Goal: Find specific page/section: Find specific page/section

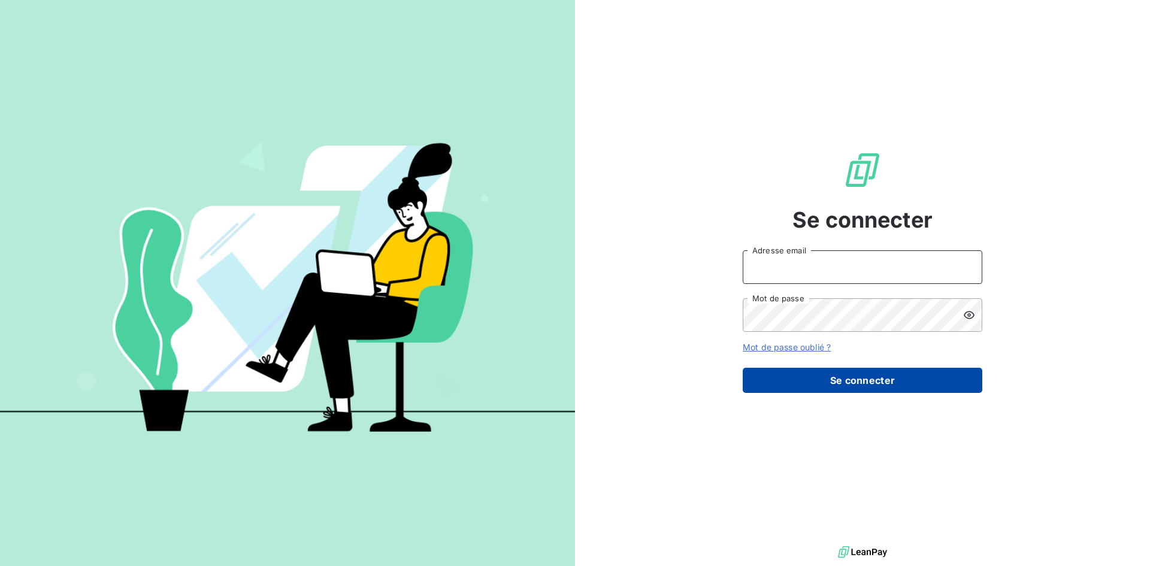
type input "comptaclients@cimbaligroup.com"
click at [844, 380] on button "Se connecter" at bounding box center [861, 380] width 239 height 25
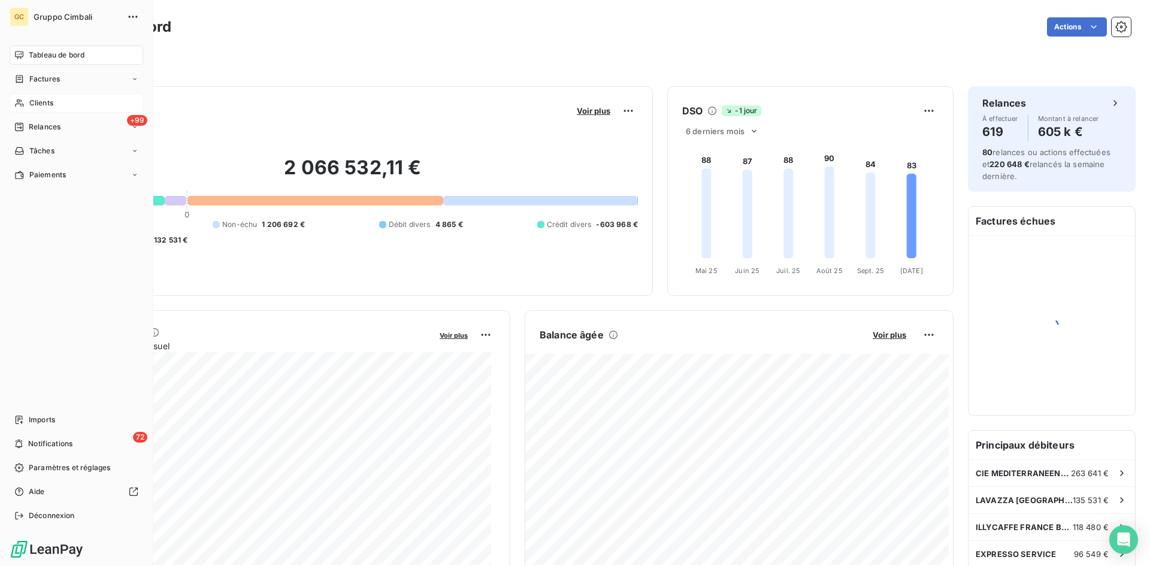
click at [30, 104] on span "Clients" at bounding box center [41, 103] width 24 height 11
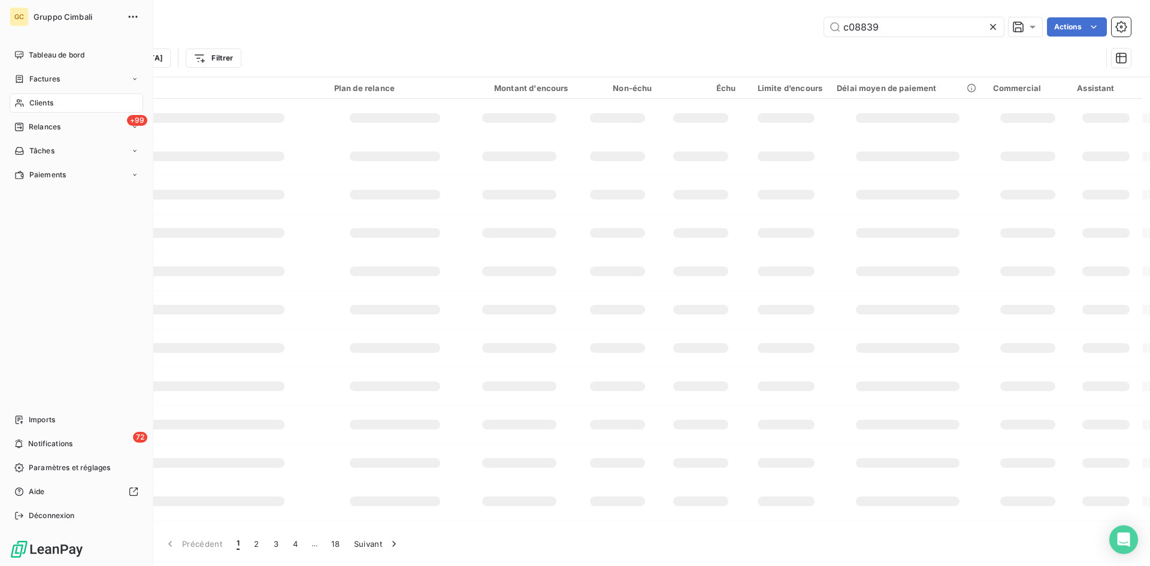
type input "c08839"
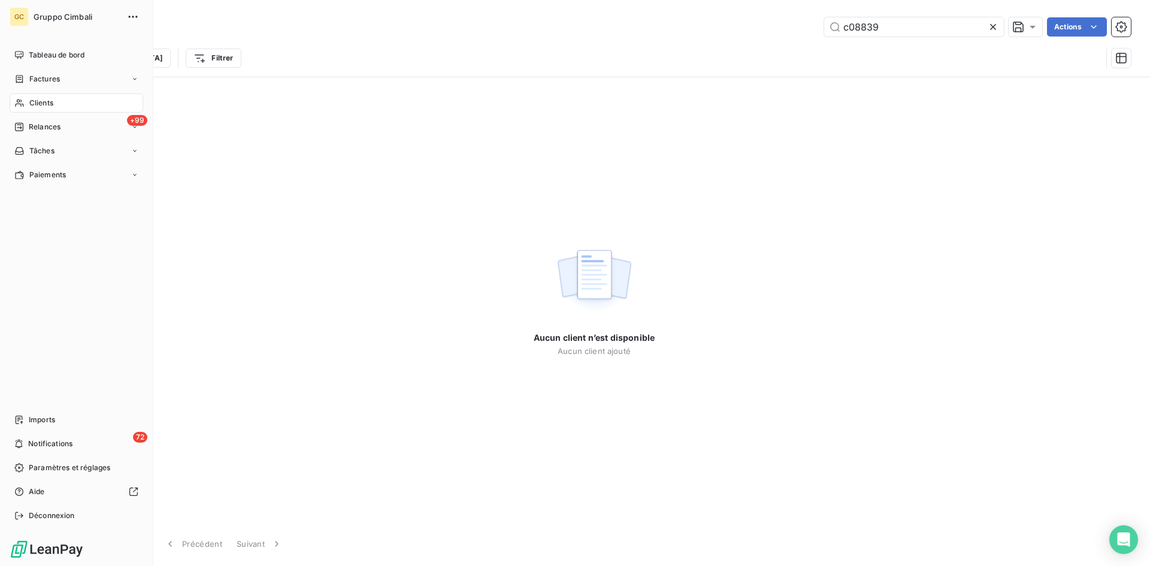
click at [41, 99] on span "Clients" at bounding box center [41, 103] width 24 height 11
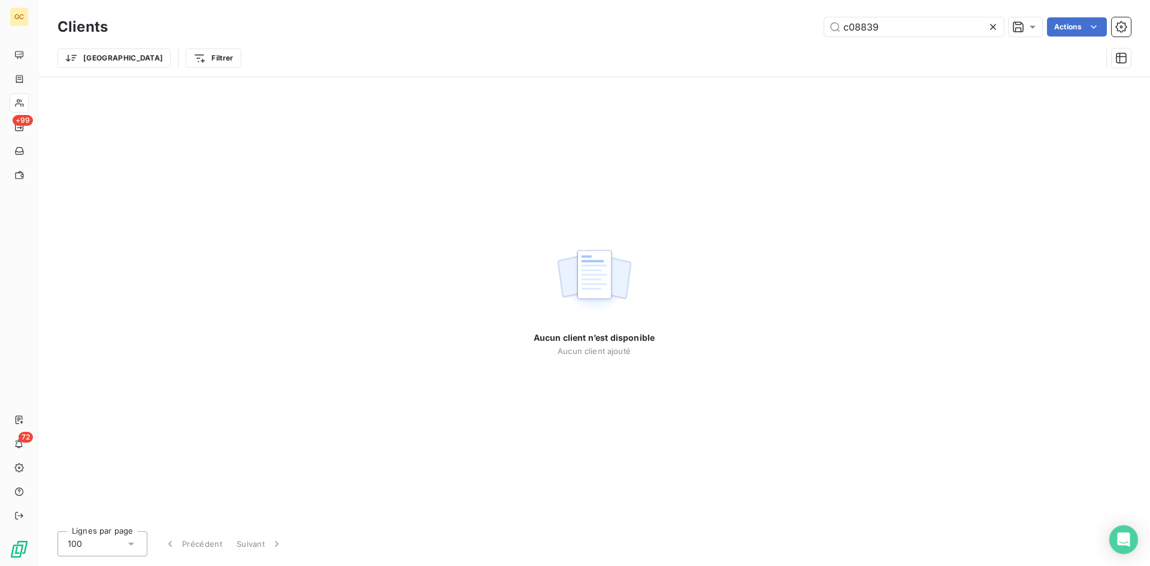
click at [509, 155] on div "Aucun client n’est disponible Aucun client ajouté" at bounding box center [593, 299] width 1111 height 444
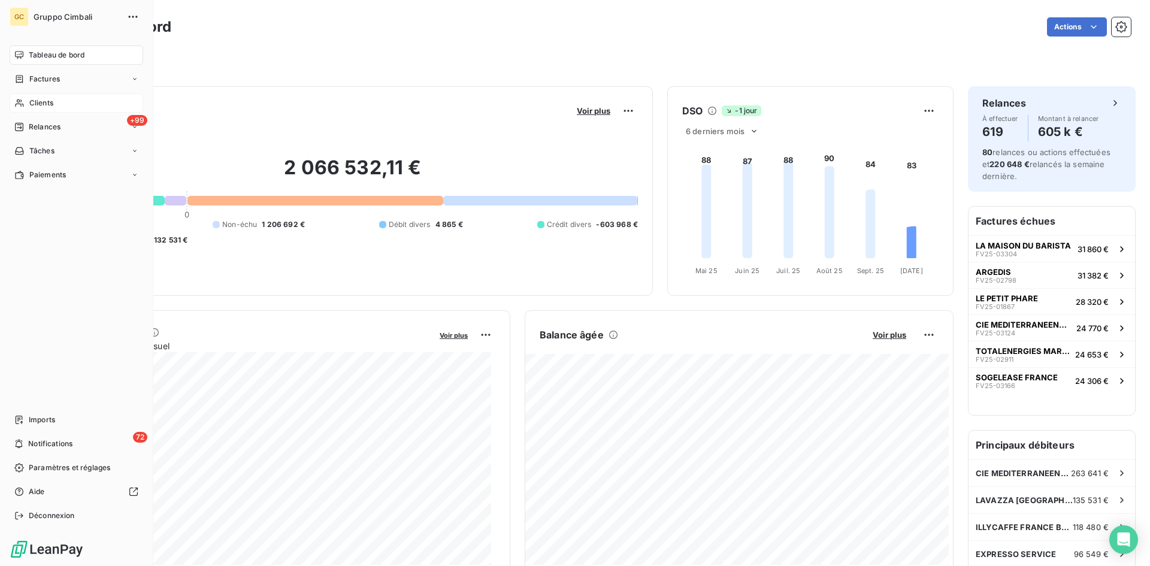
click at [46, 102] on span "Clients" at bounding box center [41, 103] width 24 height 11
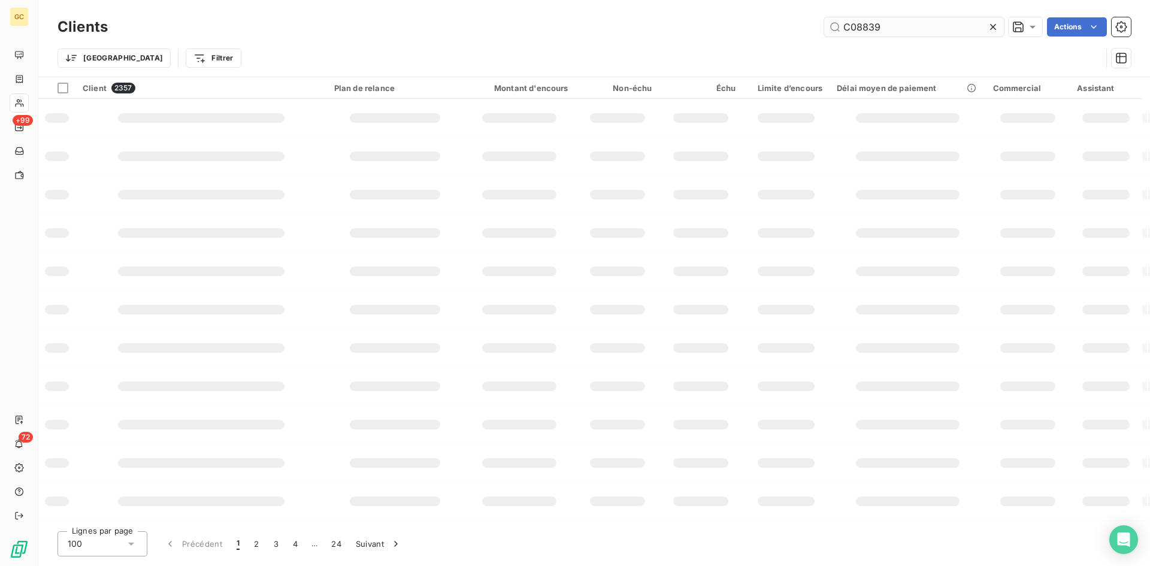
type input "C08839"
